Goal: Information Seeking & Learning: Learn about a topic

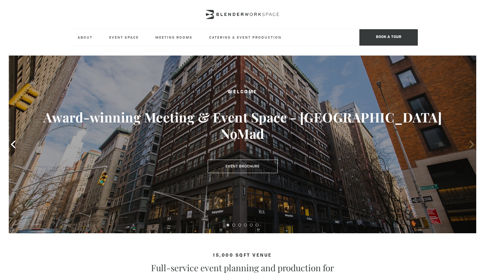
click at [471, 144] on icon at bounding box center [472, 145] width 8 height 8
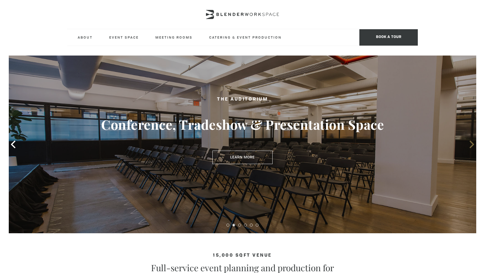
click at [471, 144] on icon at bounding box center [472, 145] width 8 height 8
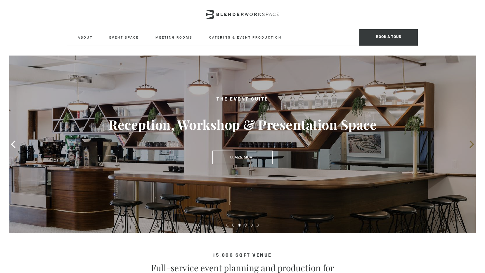
click at [471, 144] on icon at bounding box center [472, 145] width 8 height 8
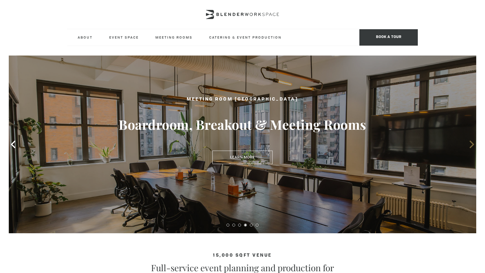
click at [471, 144] on icon at bounding box center [472, 145] width 8 height 8
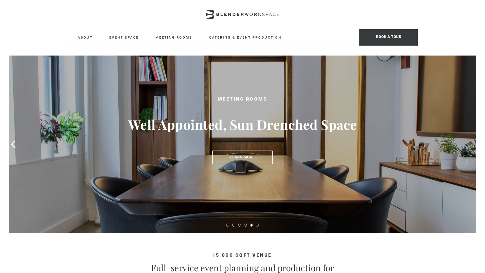
click at [471, 144] on icon at bounding box center [472, 145] width 8 height 8
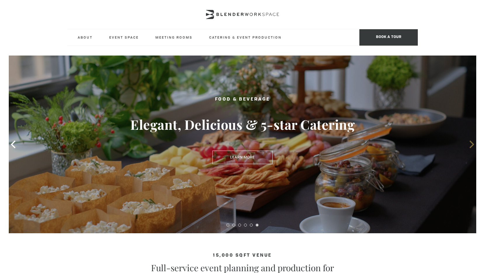
click at [471, 144] on icon at bounding box center [472, 145] width 8 height 8
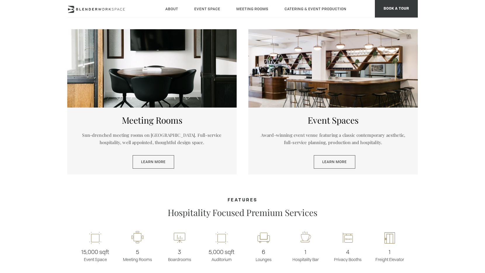
scroll to position [295, 0]
click at [334, 162] on link "Learn More" at bounding box center [334, 161] width 41 height 13
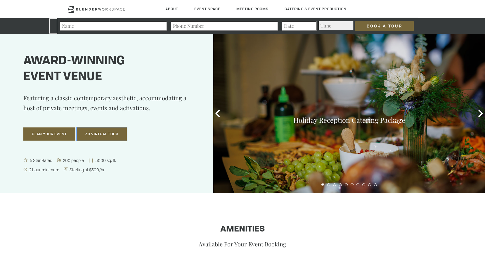
click at [116, 132] on button "3D Virtual Tour" at bounding box center [102, 133] width 50 height 13
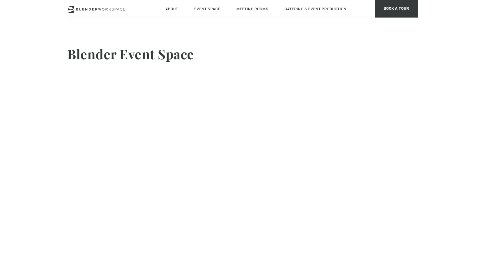
scroll to position [6, 0]
